Goal: Navigation & Orientation: Find specific page/section

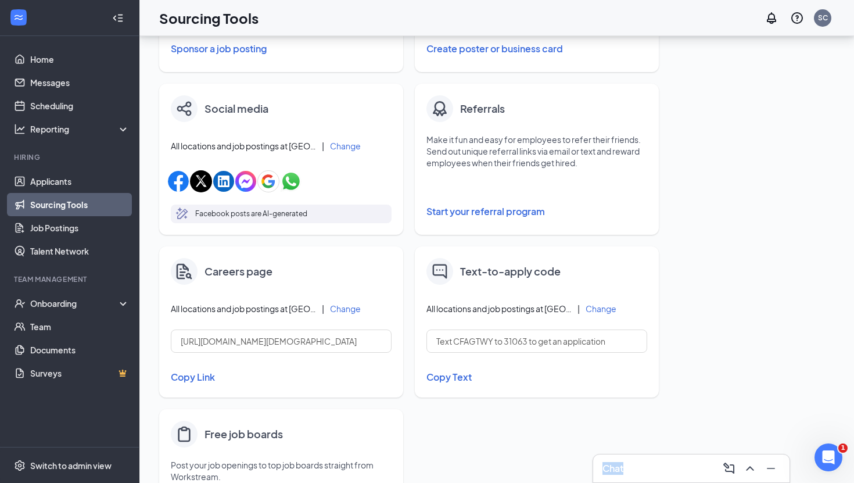
click at [649, 462] on div "Chat" at bounding box center [692, 468] width 178 height 19
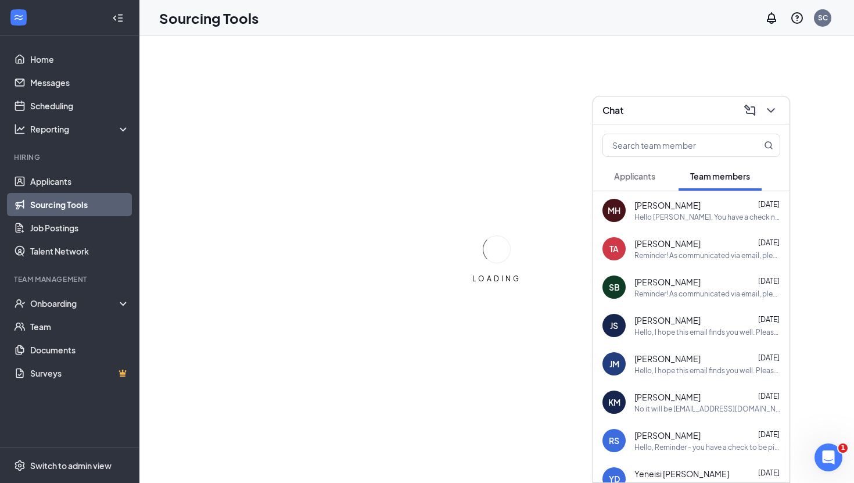
click at [626, 181] on div "Applicants" at bounding box center [634, 176] width 41 height 12
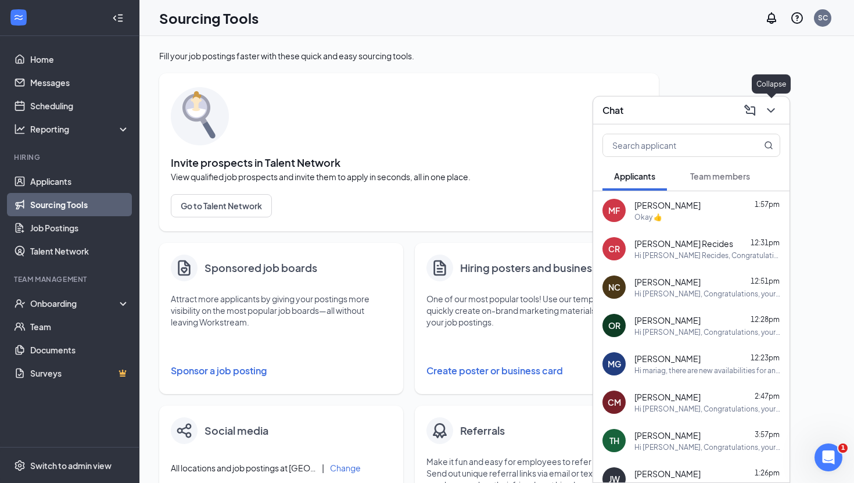
click at [777, 112] on icon "ChevronDown" at bounding box center [771, 110] width 14 height 14
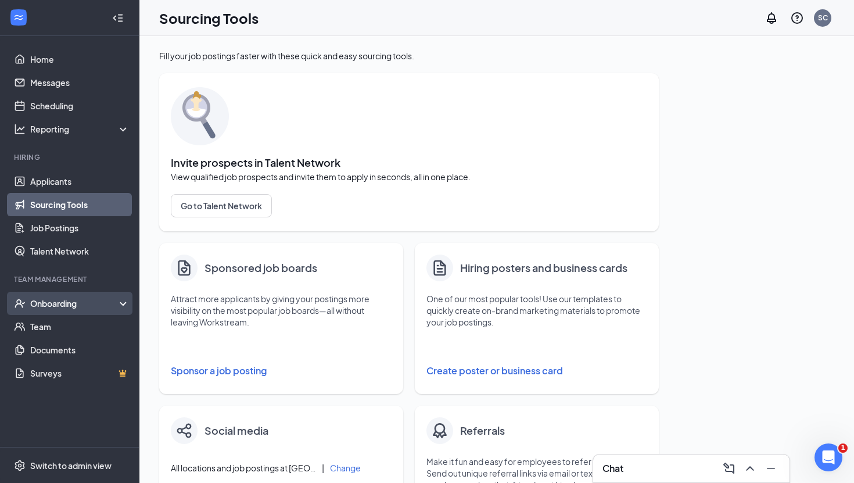
click at [64, 295] on div "Onboarding" at bounding box center [69, 303] width 139 height 23
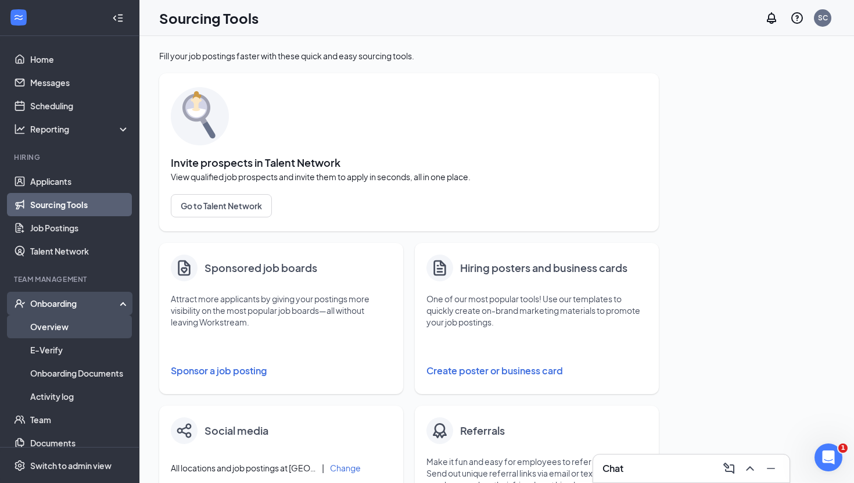
click at [59, 334] on link "Overview" at bounding box center [79, 326] width 99 height 23
